Goal: Find specific page/section: Locate item on page

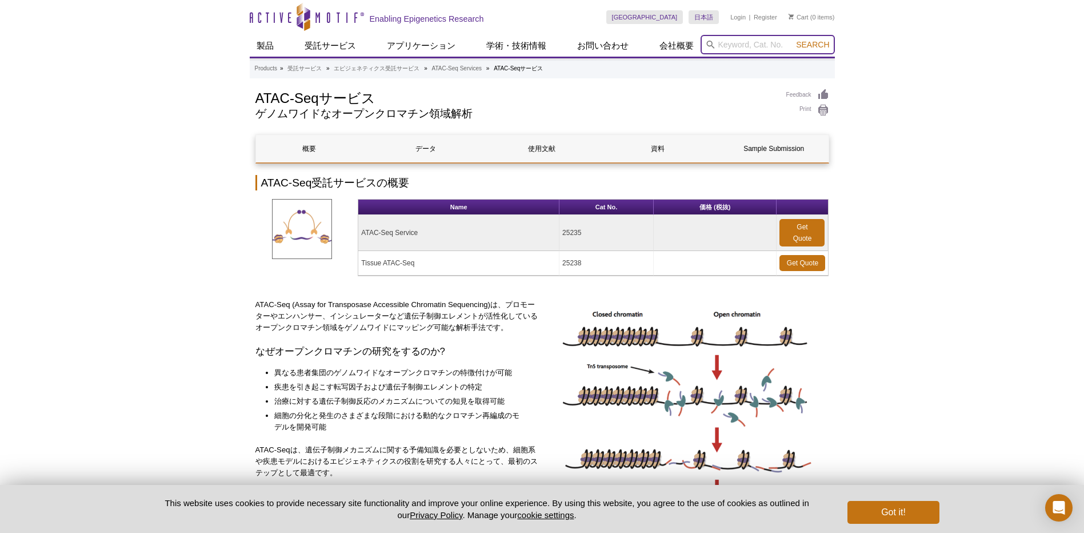
click at [773, 47] on input "search" at bounding box center [768, 44] width 134 height 19
paste input "36013"
type input "36013"
click at [793, 39] on button "Search" at bounding box center [813, 44] width 40 height 10
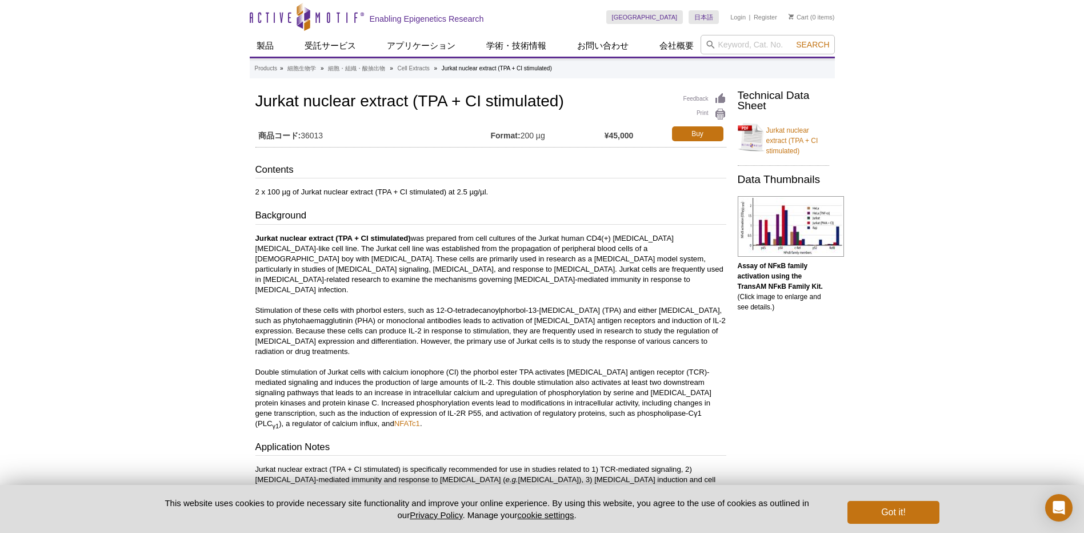
click at [1001, 61] on div "Active Motif Logo Enabling Epigenetics Research 0 Search Skip to content Active…" at bounding box center [542, 498] width 1084 height 996
